Goal: Information Seeking & Learning: Check status

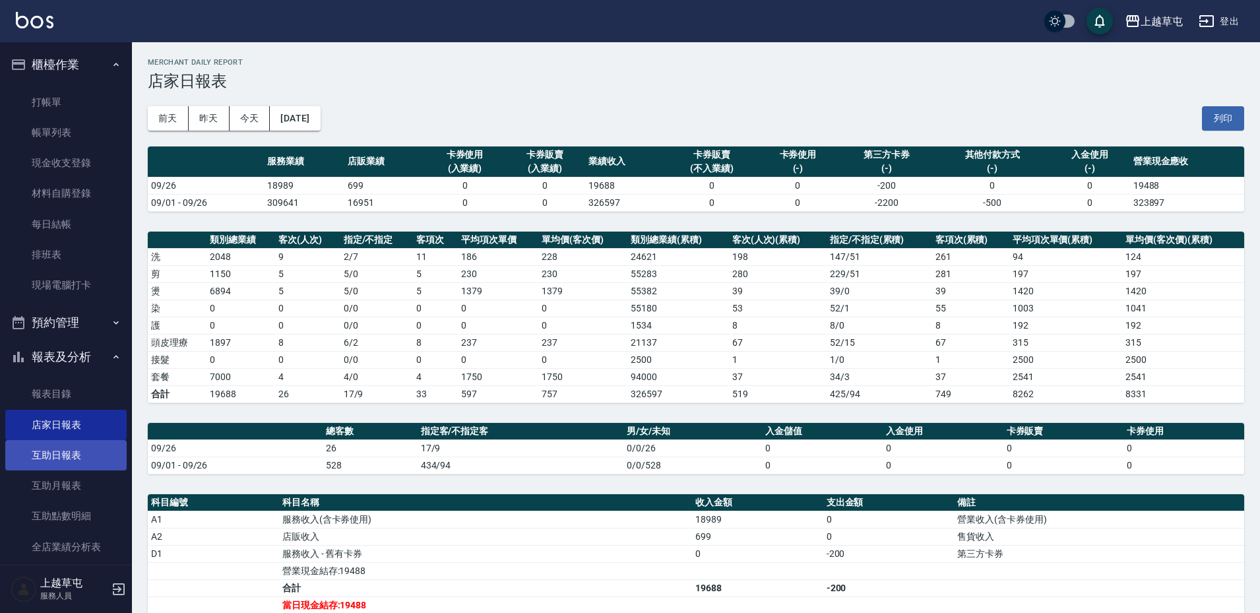
scroll to position [76, 0]
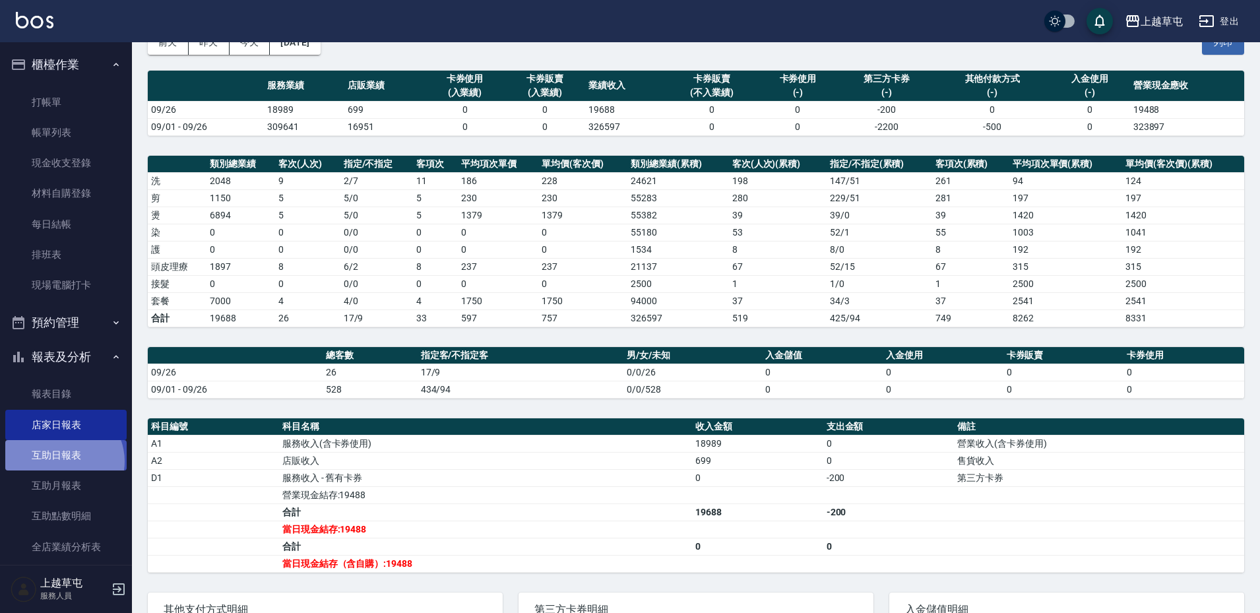
click at [63, 461] on link "互助日報表" at bounding box center [65, 455] width 121 height 30
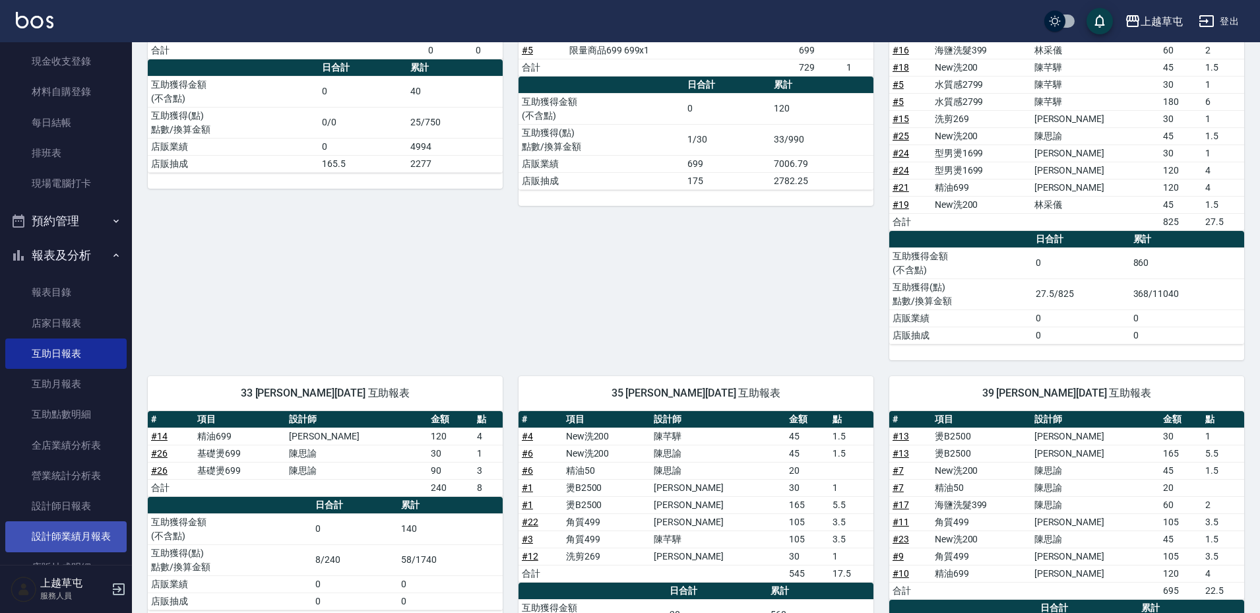
scroll to position [132, 0]
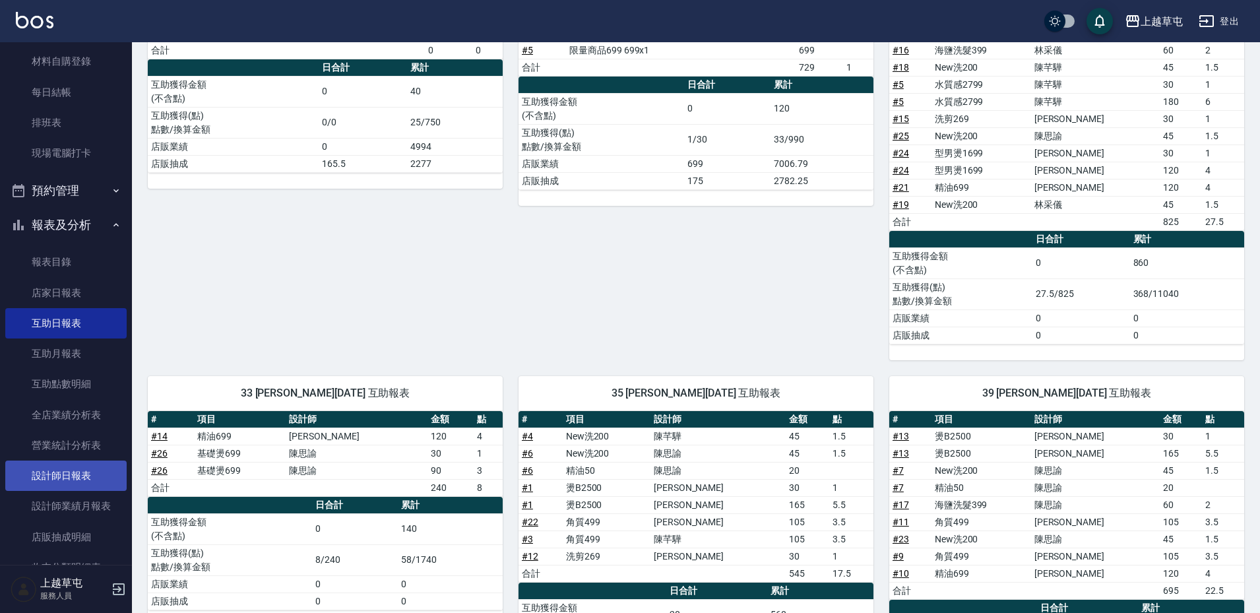
click at [75, 483] on link "設計師日報表" at bounding box center [65, 475] width 121 height 30
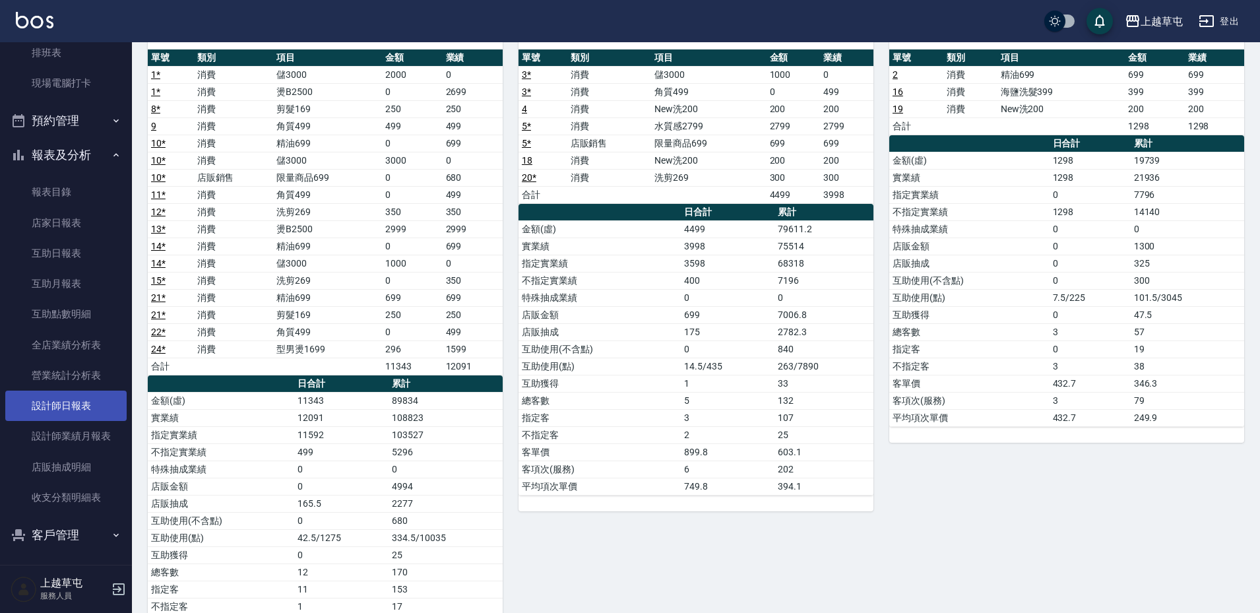
scroll to position [205, 0]
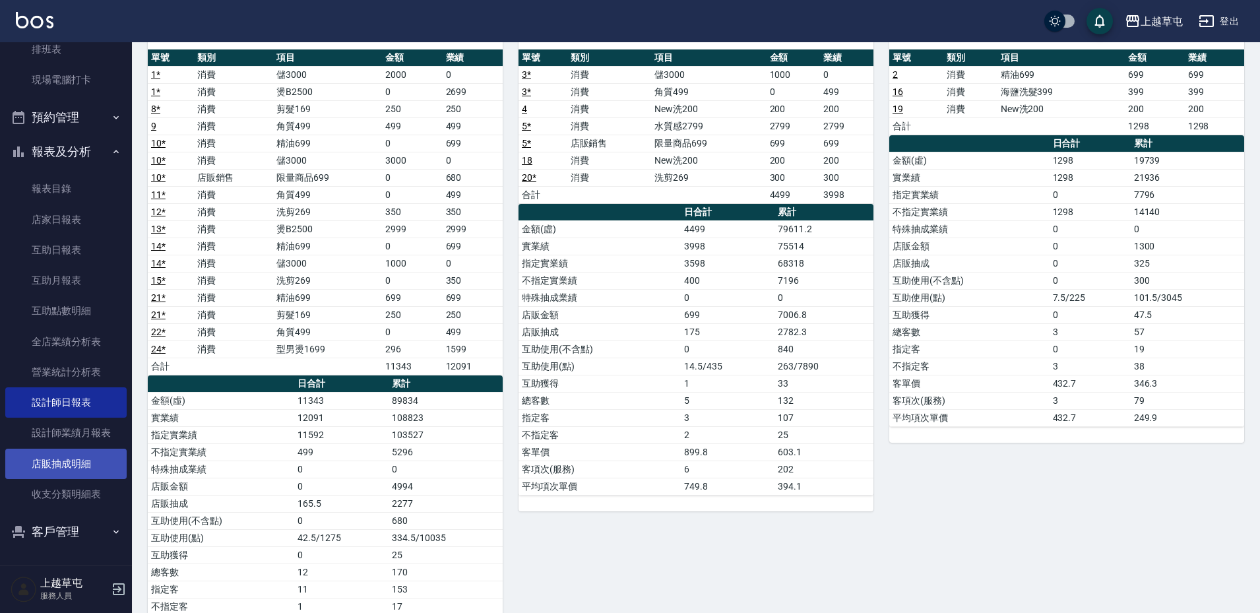
click at [66, 458] on link "店販抽成明細" at bounding box center [65, 463] width 121 height 30
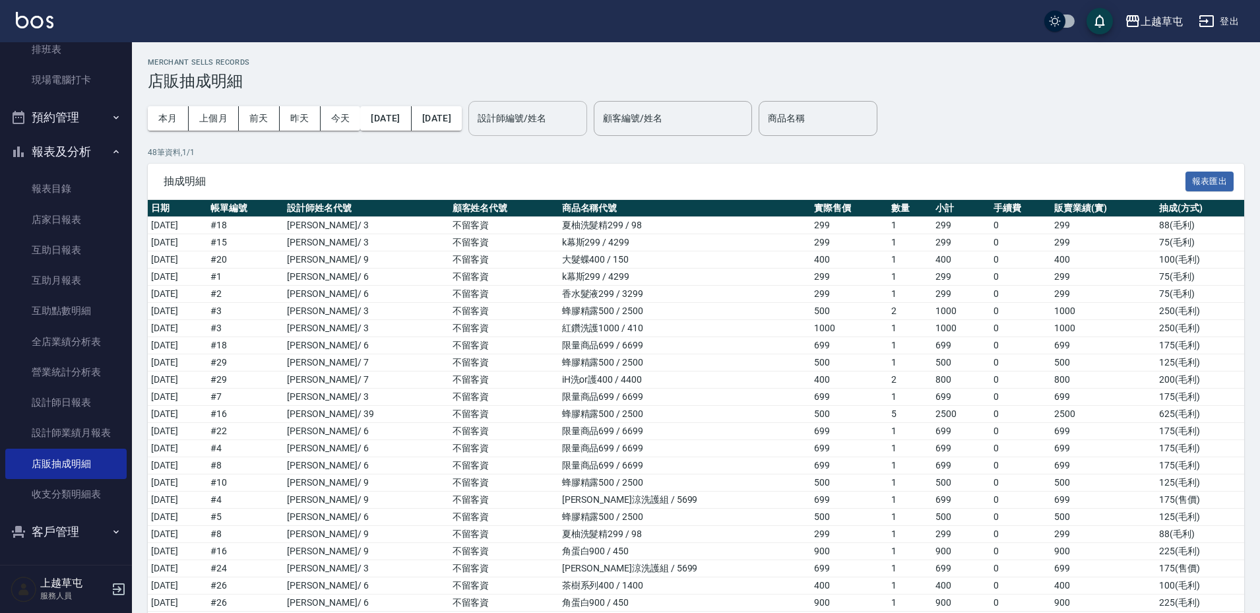
click at [577, 122] on input "設計師編號/姓名" at bounding box center [527, 118] width 107 height 23
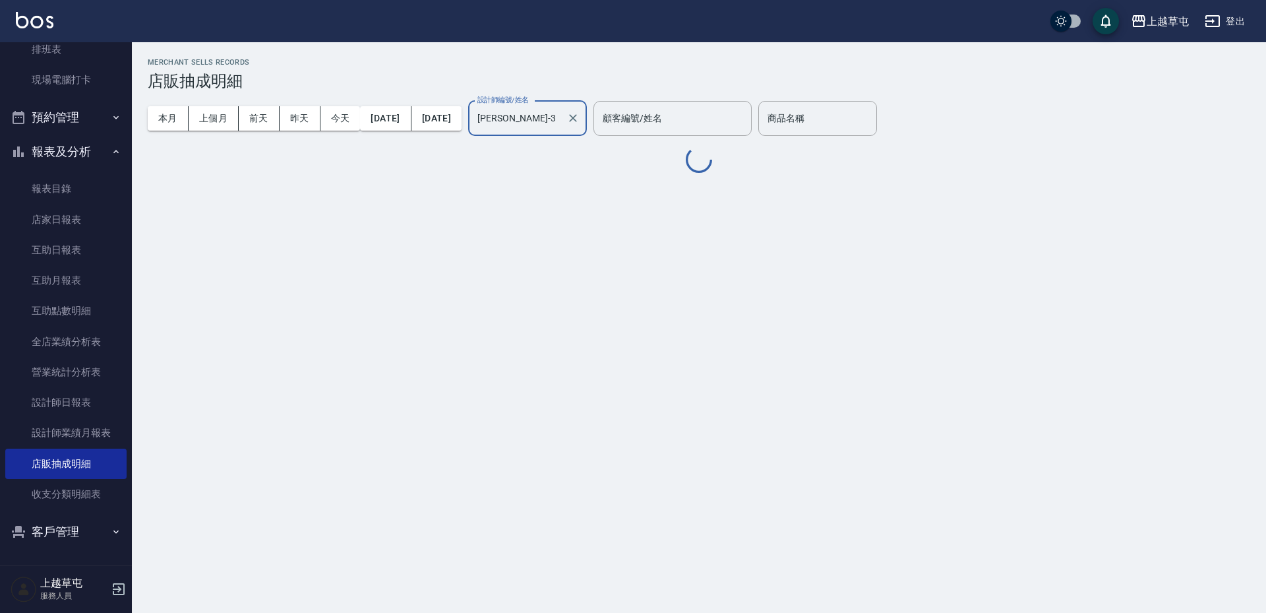
type input "[PERSON_NAME]-3"
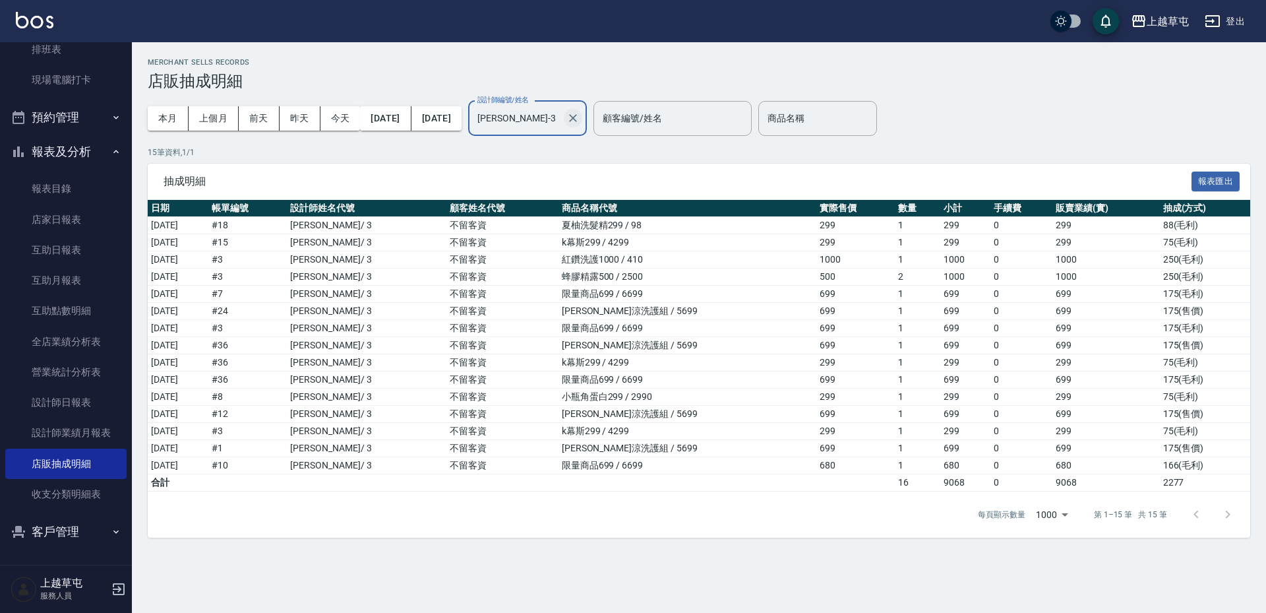
click at [580, 117] on icon "Clear" at bounding box center [573, 117] width 13 height 13
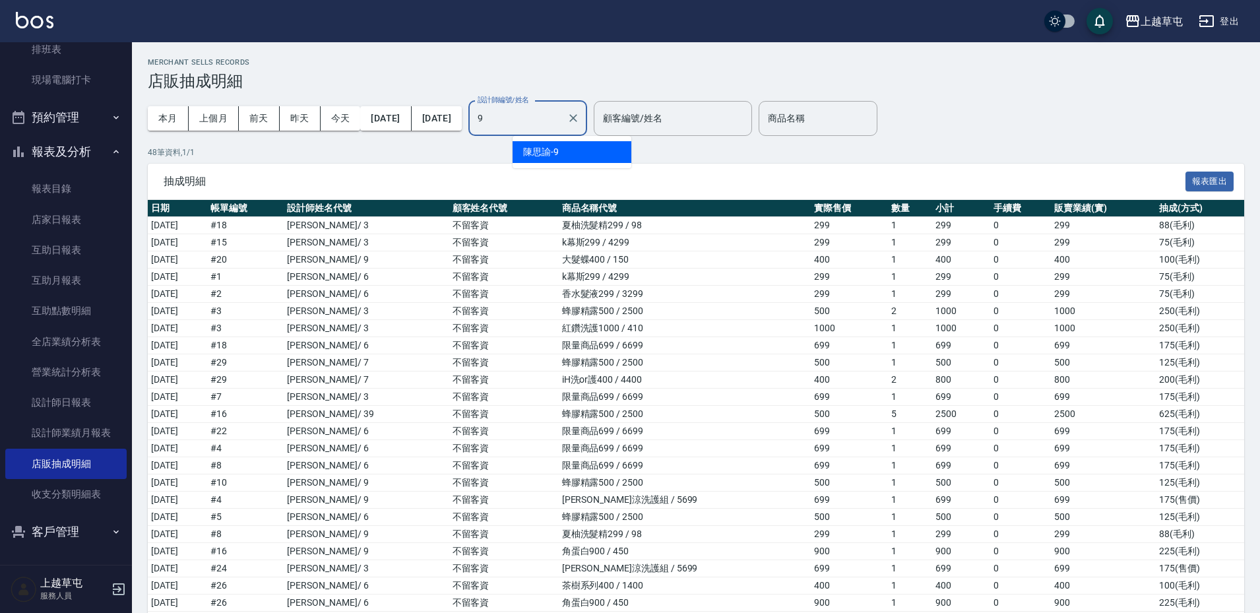
type input "[PERSON_NAME]-9"
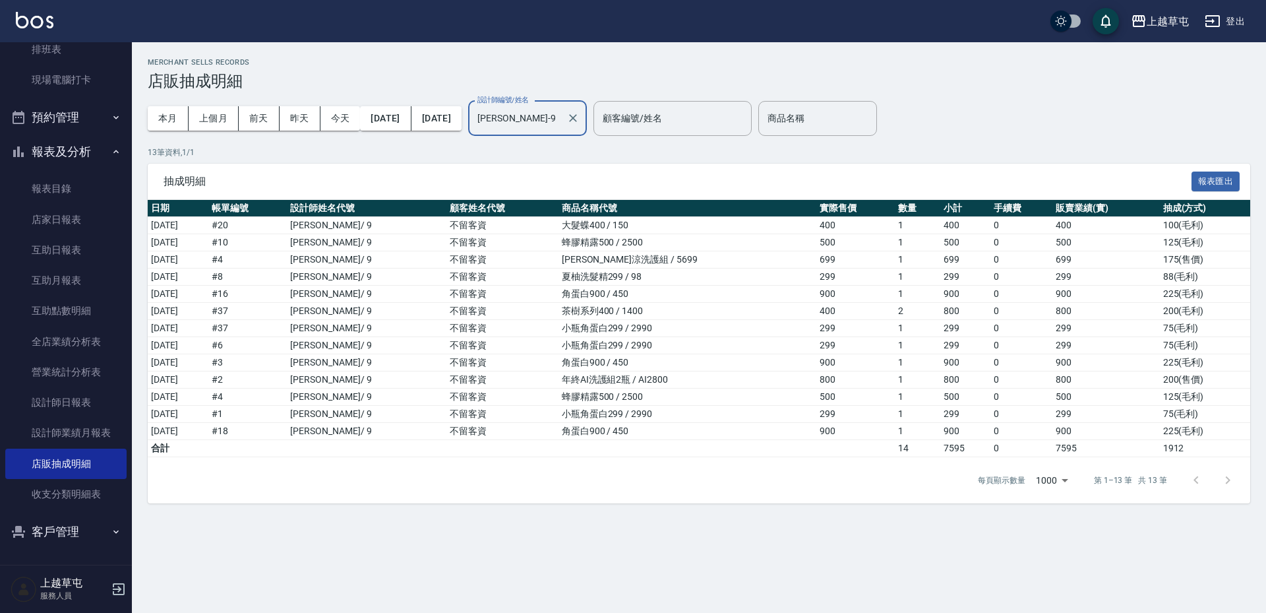
click at [577, 119] on icon "Clear" at bounding box center [573, 118] width 8 height 8
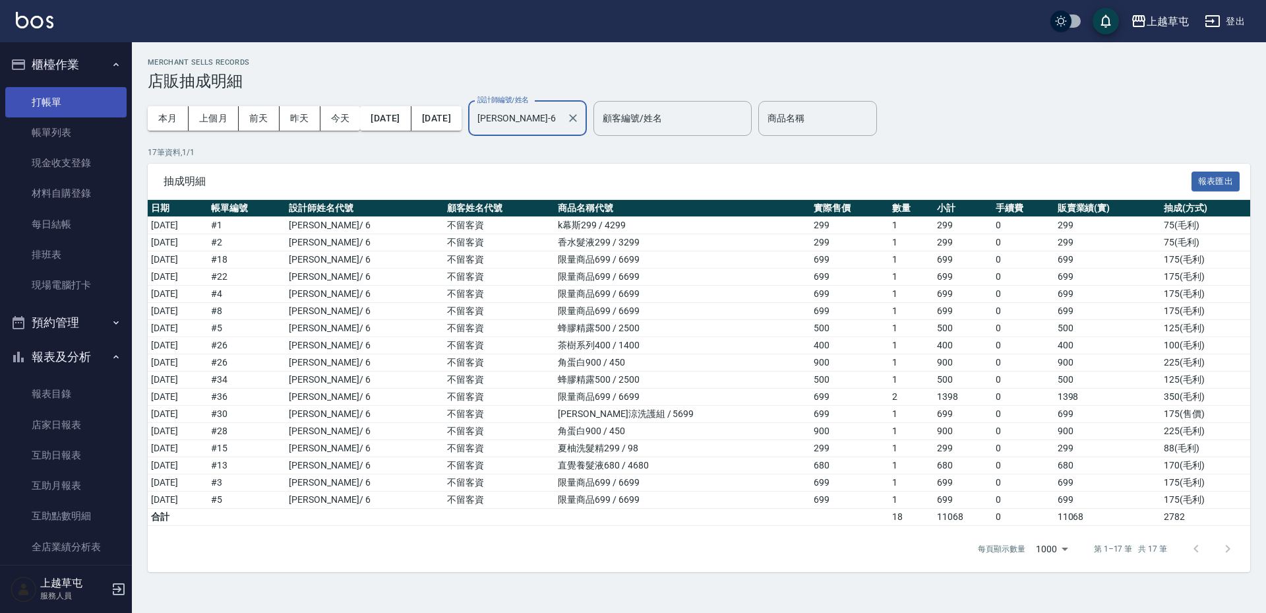
type input "[PERSON_NAME]-6"
click at [53, 105] on link "打帳單" at bounding box center [65, 102] width 121 height 30
